Goal: Check status

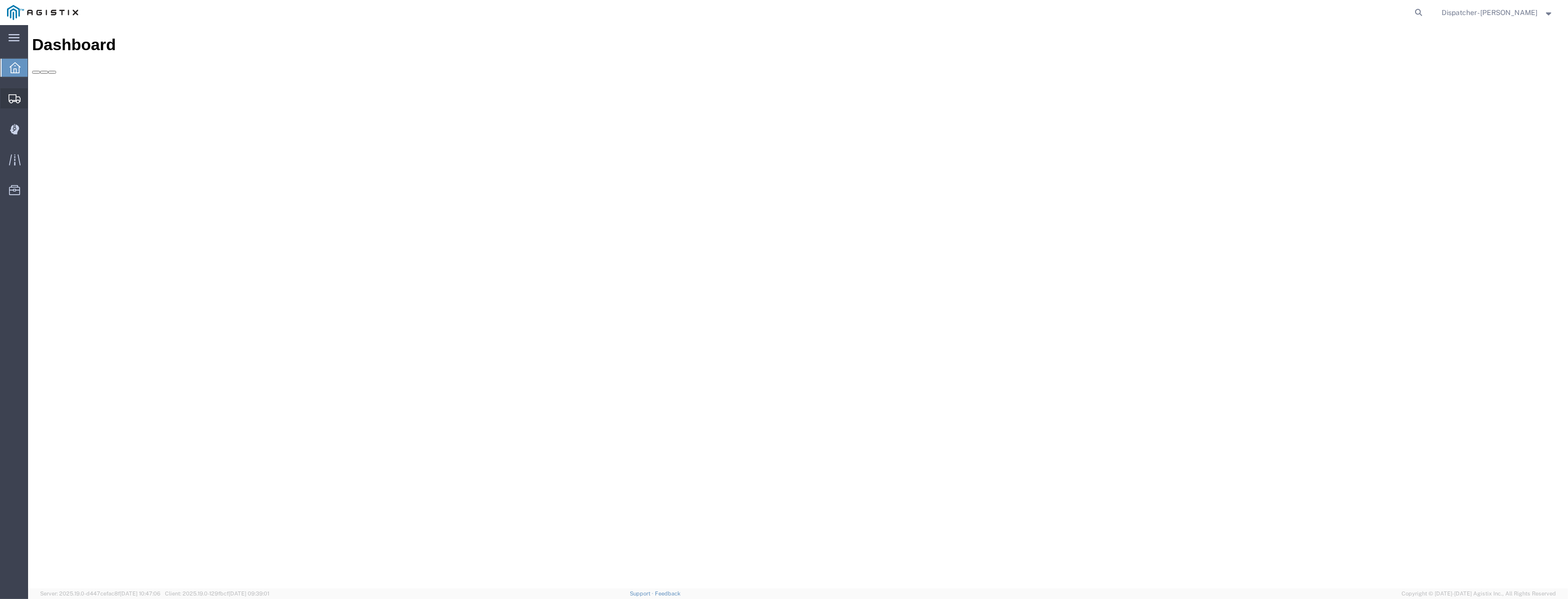
click at [14, 99] on icon at bounding box center [14, 99] width 12 height 9
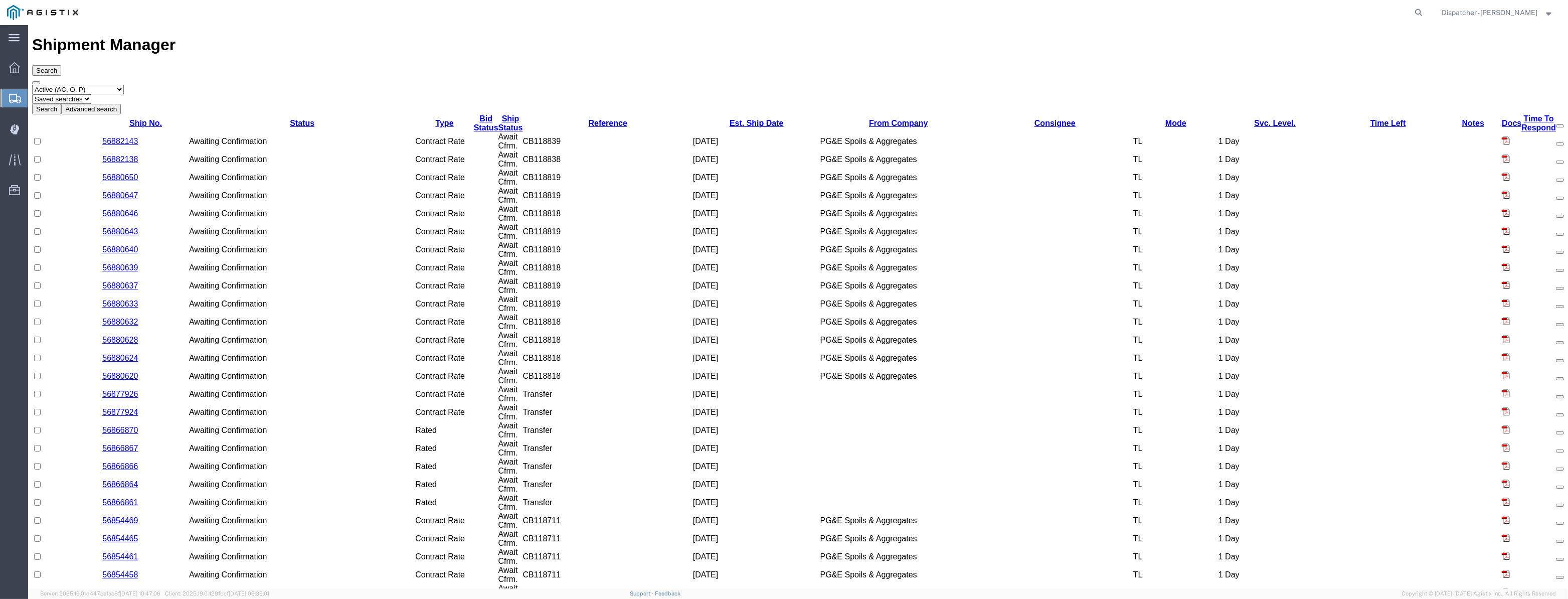
click at [96, 85] on select "Select status Active (AC, O, P) All Approved Awaiting Confirmation (AC) Booked …" at bounding box center [77, 90] width 92 height 10
select select "ALL"
click at [32, 85] on select "Select status Active (AC, O, P) All Approved Awaiting Confirmation (AC) Booked …" at bounding box center [77, 90] width 92 height 10
click at [256, 85] on div "Select status Active (AC, O, P) All Approved Awaiting Confirmation (AC) Booked …" at bounding box center [798, 99] width 1532 height 30
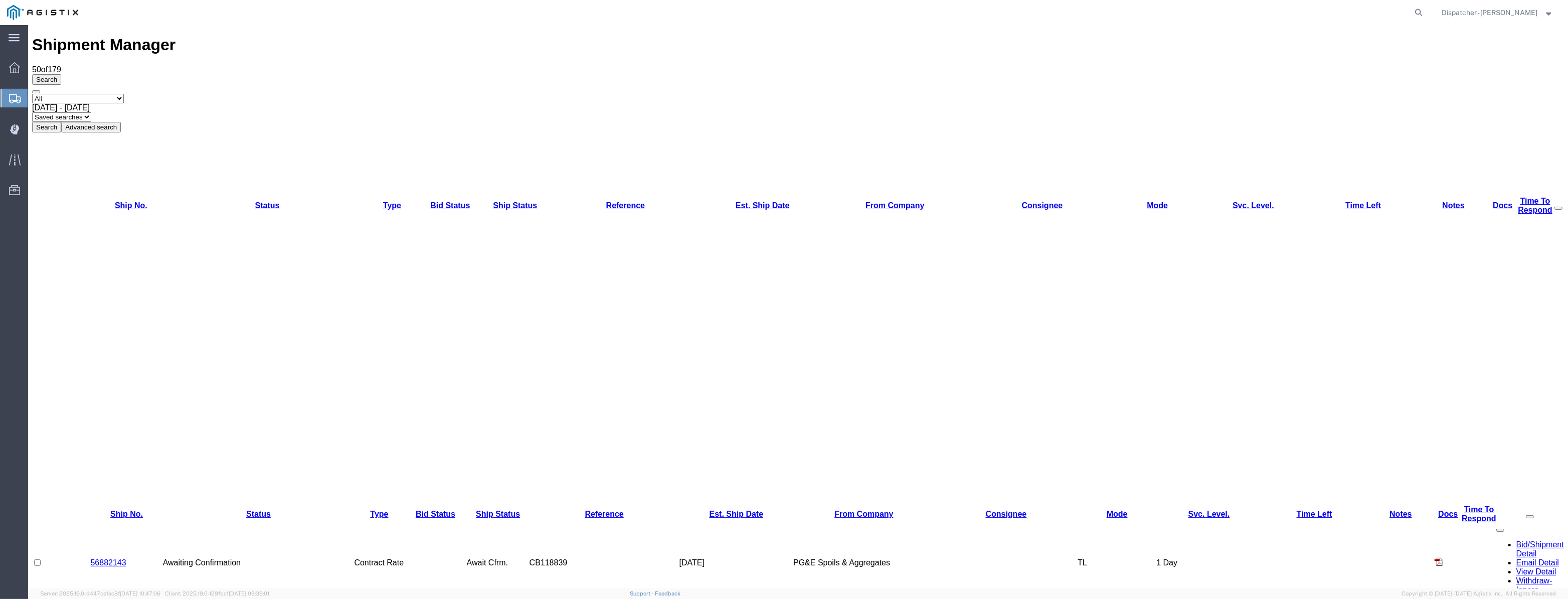
click at [90, 103] on span "Aug 21st 2025 - Sep 21st 2025" at bounding box center [61, 107] width 58 height 8
click at [62, 121] on button "Search" at bounding box center [46, 127] width 29 height 11
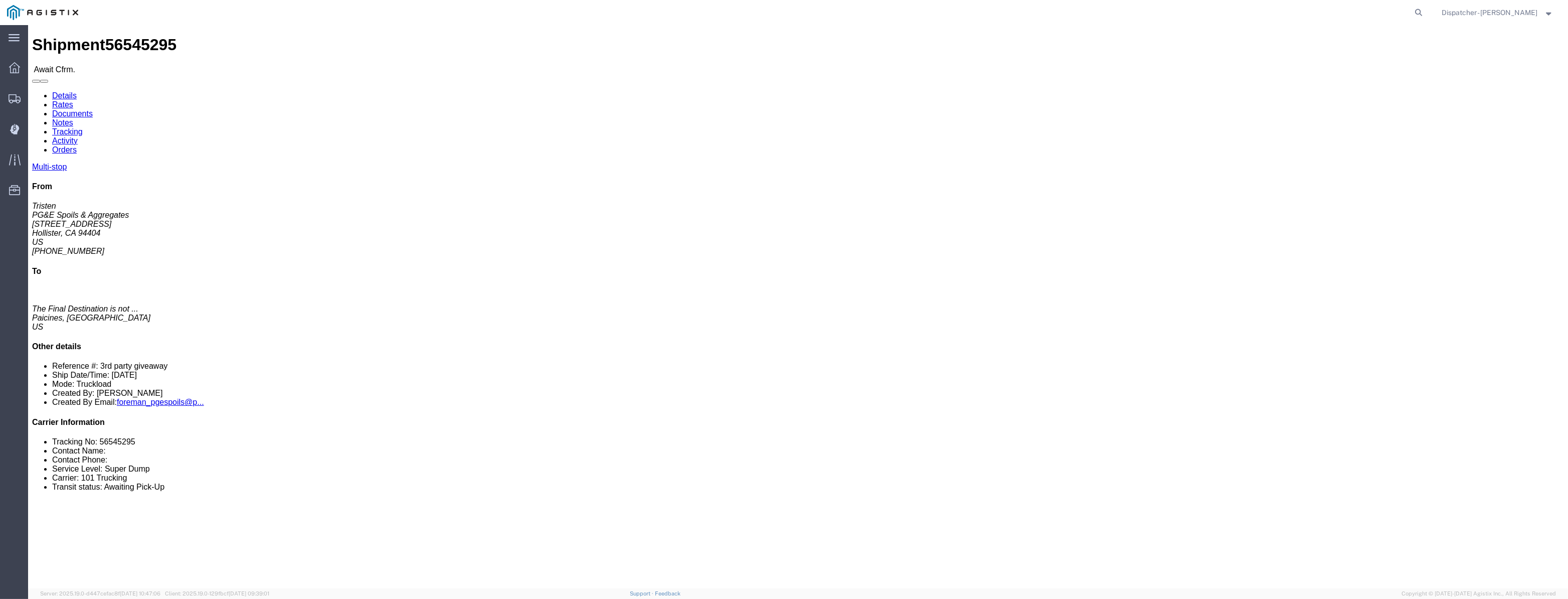
click link "Tracking"
